Goal: Task Accomplishment & Management: Use online tool/utility

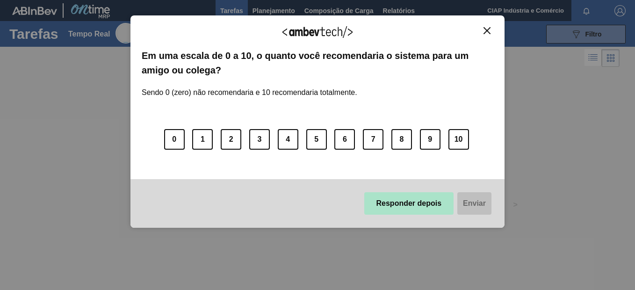
click at [408, 197] on button "Responder depois" at bounding box center [409, 203] width 90 height 22
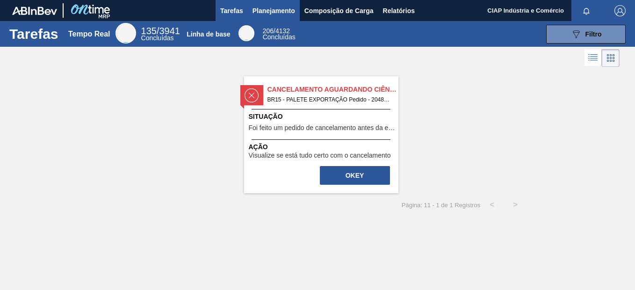
click at [272, 11] on span "Planejamento" at bounding box center [273, 10] width 43 height 11
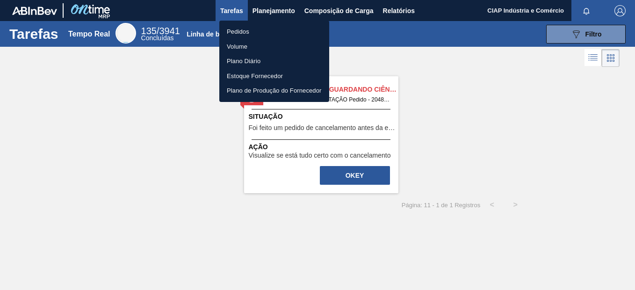
click at [249, 29] on li "Pedidos" at bounding box center [274, 31] width 110 height 15
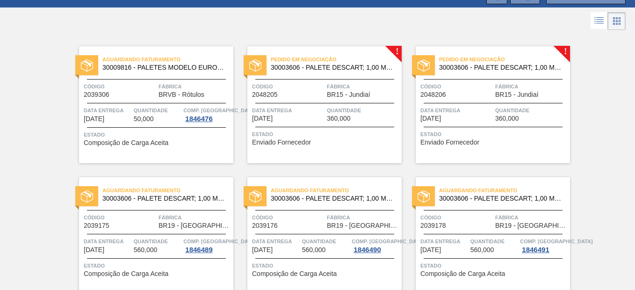
scroll to position [22, 0]
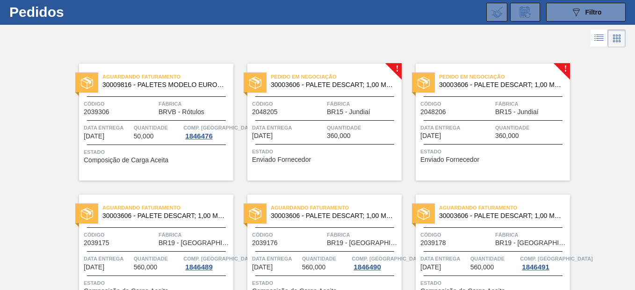
click at [323, 115] on div "Pedido em Negociação 30003606 - PALETE DESCART; 1,00 M;1,20 M;0,14 M;.; MAMÃ Có…" at bounding box center [324, 122] width 154 height 117
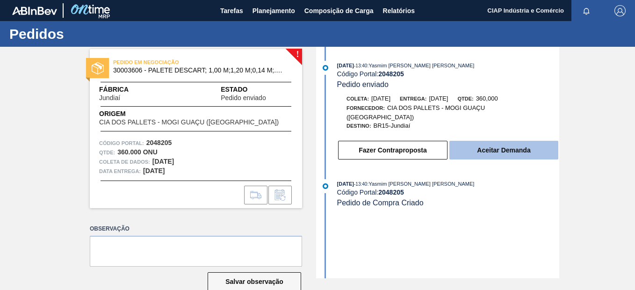
click at [487, 143] on button "Aceitar Demanda" at bounding box center [503, 150] width 109 height 19
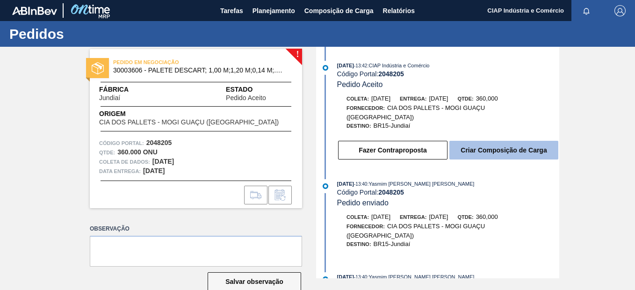
click at [487, 142] on button "Criar Composição de Carga" at bounding box center [503, 150] width 109 height 19
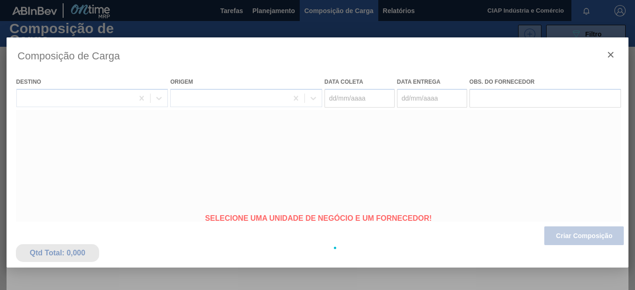
type coleta "08/10/2025"
type Entrega "09/10/2025"
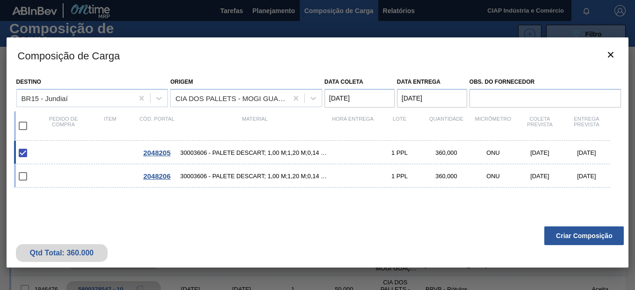
click at [156, 152] on span "2048205" at bounding box center [156, 153] width 27 height 8
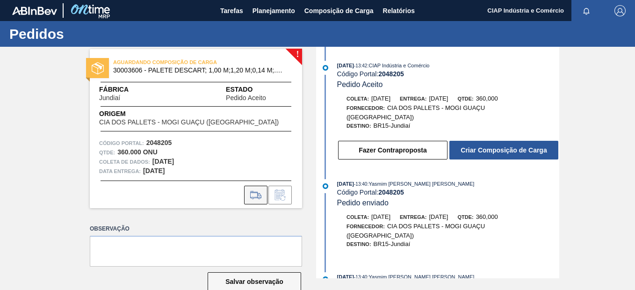
click at [254, 194] on icon at bounding box center [255, 194] width 15 height 11
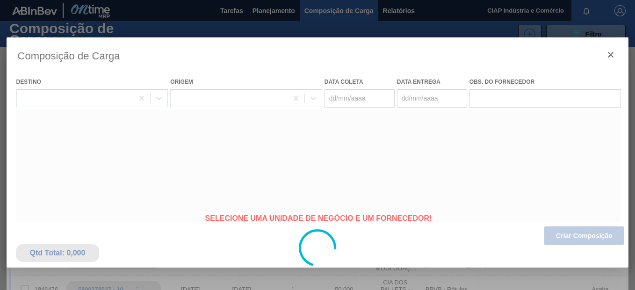
type coleta "08/10/2025"
type Entrega "09/10/2025"
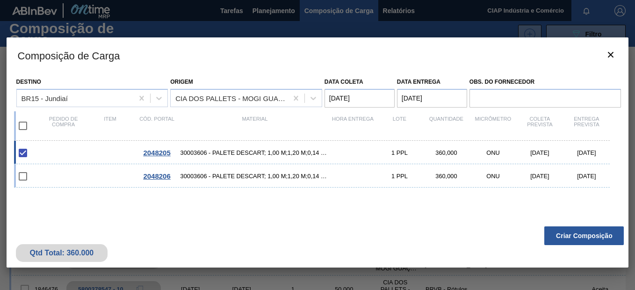
click at [152, 151] on span "2048205" at bounding box center [156, 153] width 27 height 8
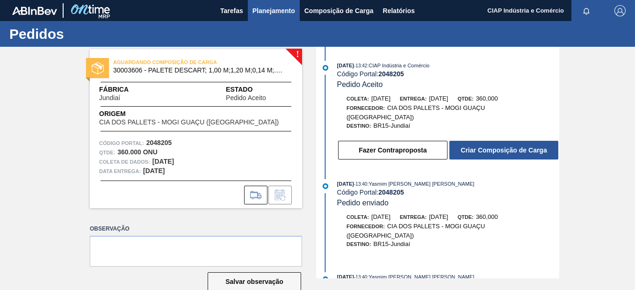
click at [271, 11] on span "Planejamento" at bounding box center [273, 10] width 43 height 11
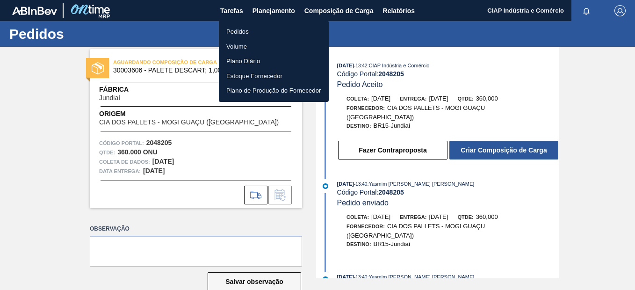
click at [238, 27] on li "Pedidos" at bounding box center [274, 31] width 110 height 15
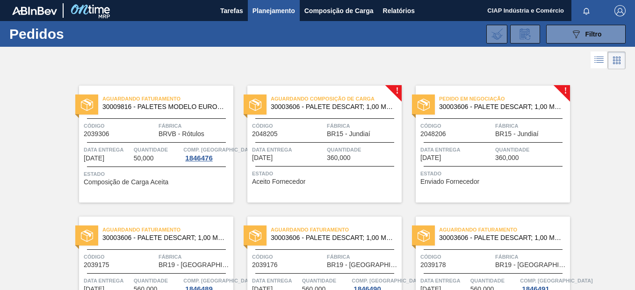
click at [496, 126] on span "Fábrica" at bounding box center [531, 125] width 72 height 9
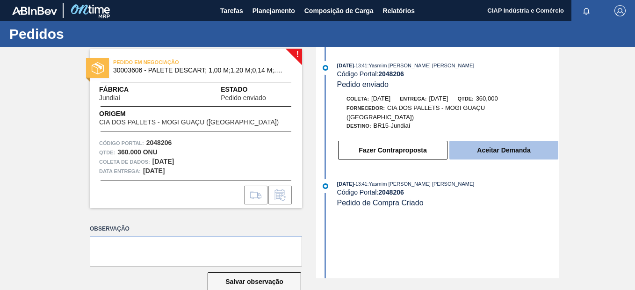
click at [476, 145] on button "Aceitar Demanda" at bounding box center [503, 150] width 109 height 19
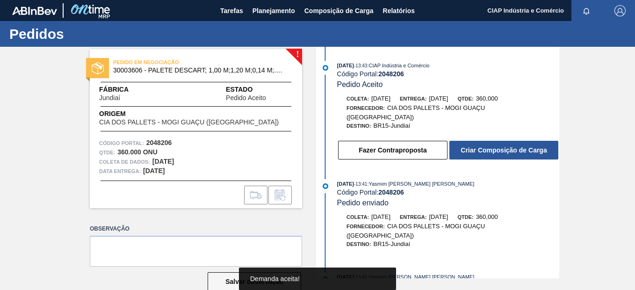
click at [476, 145] on button "Criar Composição de Carga" at bounding box center [503, 150] width 109 height 19
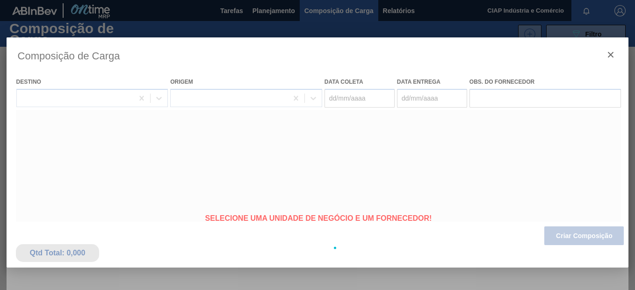
type coleta "13/10/2025"
type Entrega "17/10/2025"
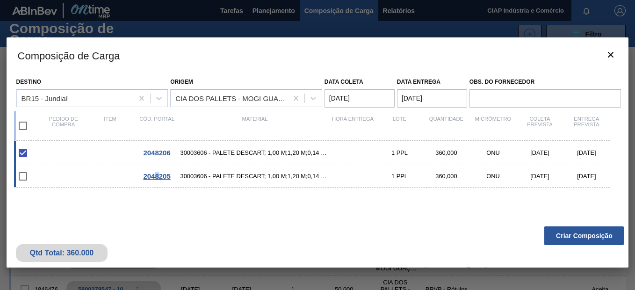
click at [157, 175] on span "2048205" at bounding box center [156, 176] width 27 height 8
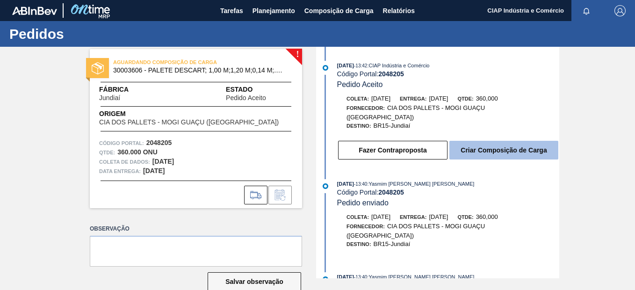
click at [479, 141] on button "Criar Composição de Carga" at bounding box center [503, 150] width 109 height 19
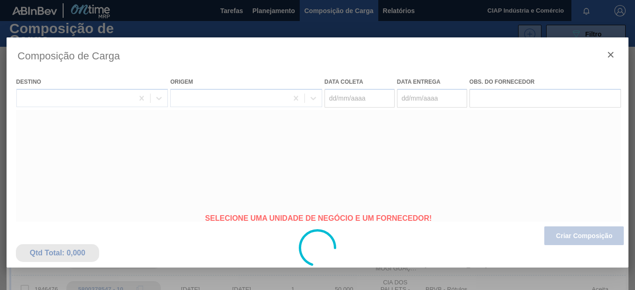
type coleta "08/10/2025"
type Entrega "09/10/2025"
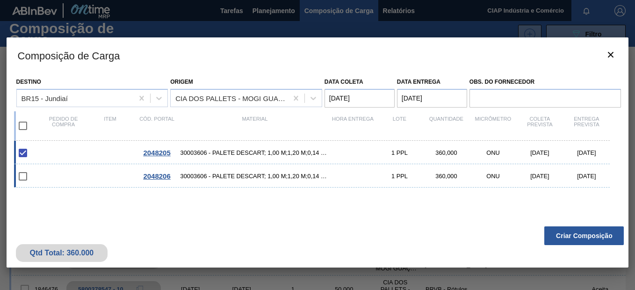
click at [22, 176] on input "checkbox" at bounding box center [23, 176] width 20 height 20
click at [22, 177] on input "checkbox" at bounding box center [23, 176] width 20 height 20
checkbox input "false"
click at [609, 52] on icon "botão de ícone" at bounding box center [610, 54] width 11 height 11
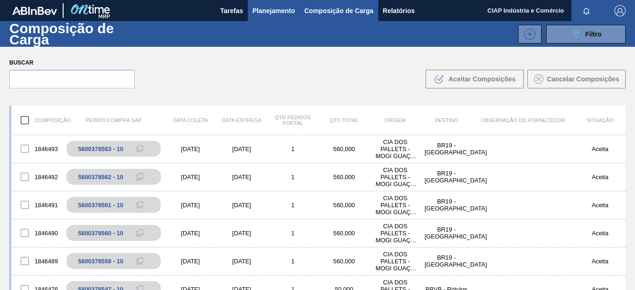
click at [268, 8] on span "Planejamento" at bounding box center [273, 10] width 43 height 11
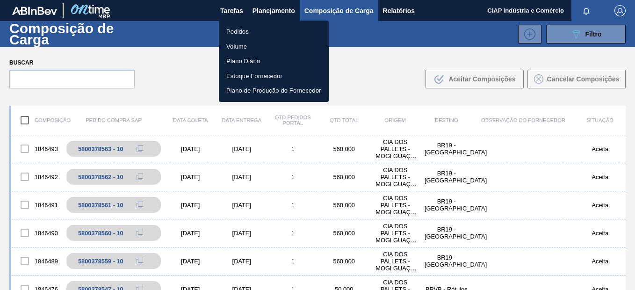
click at [259, 32] on li "Pedidos" at bounding box center [274, 31] width 110 height 15
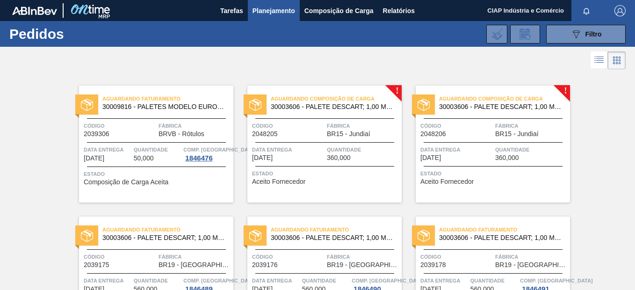
click at [331, 154] on span "Quantidade" at bounding box center [363, 149] width 72 height 9
